Goal: Find specific page/section: Find specific page/section

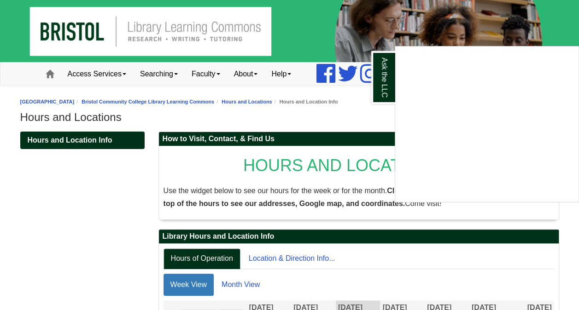
click at [212, 29] on div "Ask the LLC" at bounding box center [289, 155] width 579 height 310
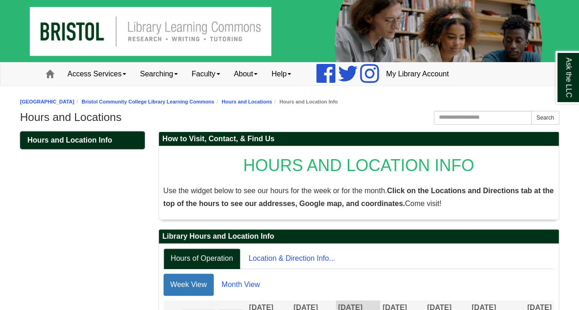
click at [57, 136] on span "Hours and Location Info" at bounding box center [70, 140] width 85 height 8
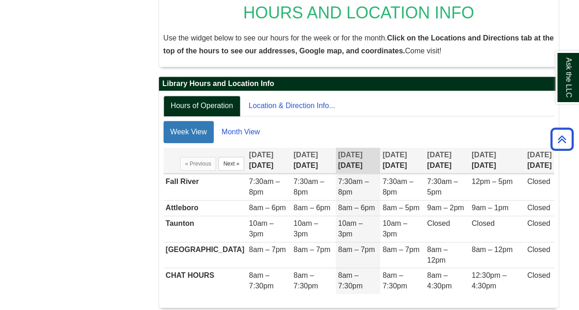
scroll to position [171, 0]
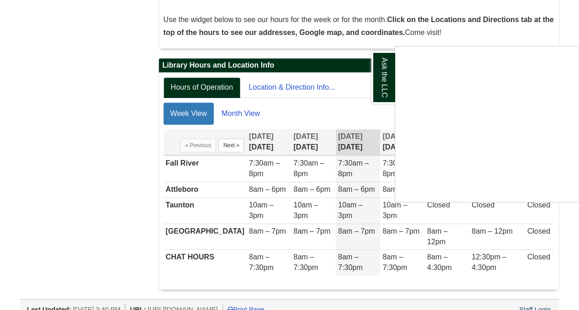
click at [75, 112] on div "Ask the LLC" at bounding box center [289, 155] width 579 height 310
